Goal: Task Accomplishment & Management: Manage account settings

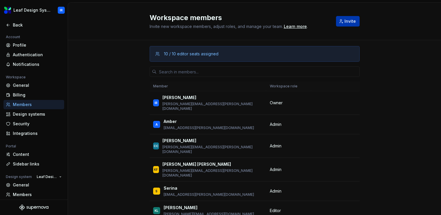
click at [354, 18] on span "Invite" at bounding box center [350, 21] width 11 height 6
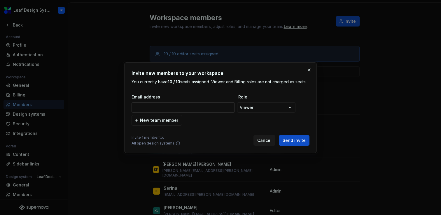
type input "[EMAIL_ADDRESS][PERSON_NAME][DOMAIN_NAME]"
click at [161, 121] on span "New team member" at bounding box center [159, 121] width 38 height 6
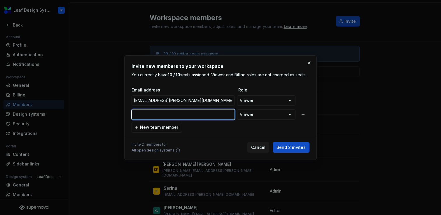
paste input "[EMAIL_ADDRESS][DOMAIN_NAME]"
type input "[EMAIL_ADDRESS][DOMAIN_NAME]"
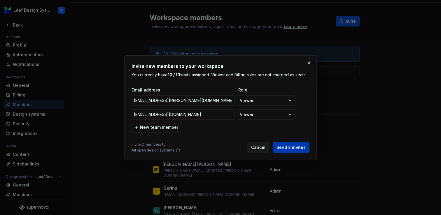
click at [295, 147] on span "Send 2 invites" at bounding box center [291, 148] width 29 height 6
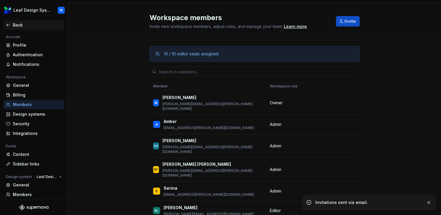
click at [17, 27] on div "Back" at bounding box center [37, 25] width 49 height 6
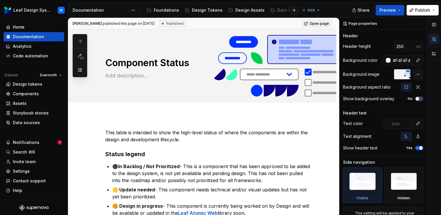
type textarea "*"
